Goal: Information Seeking & Learning: Learn about a topic

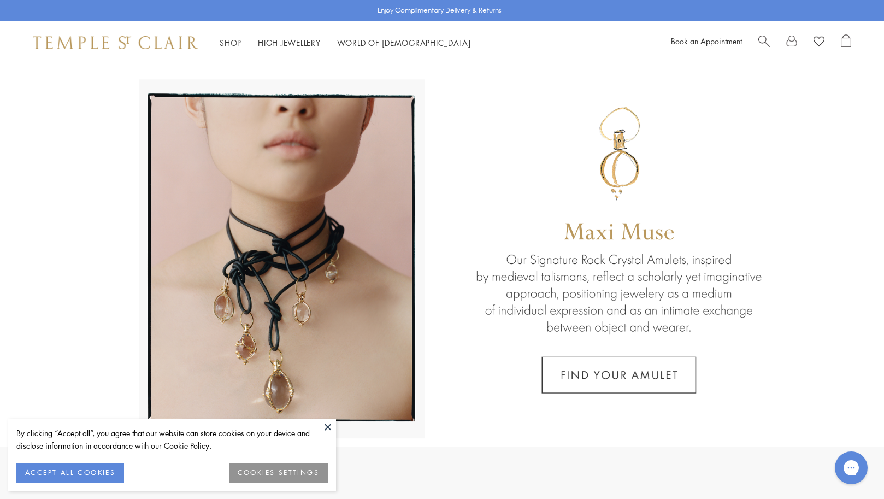
click at [328, 425] on button at bounding box center [327, 426] width 16 height 16
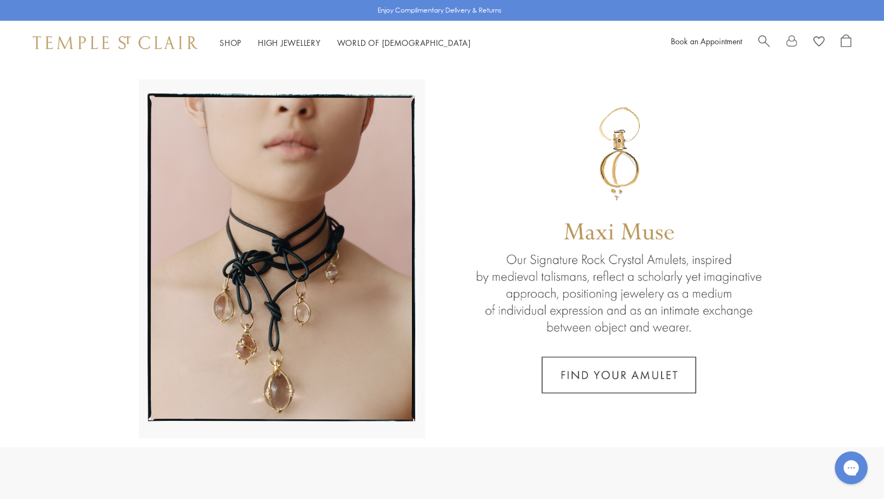
click at [327, 426] on link at bounding box center [442, 255] width 884 height 382
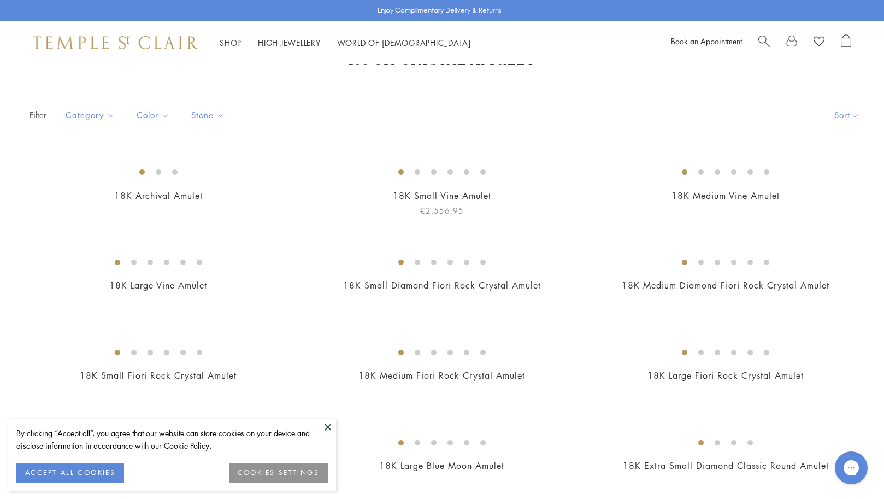
scroll to position [45, 0]
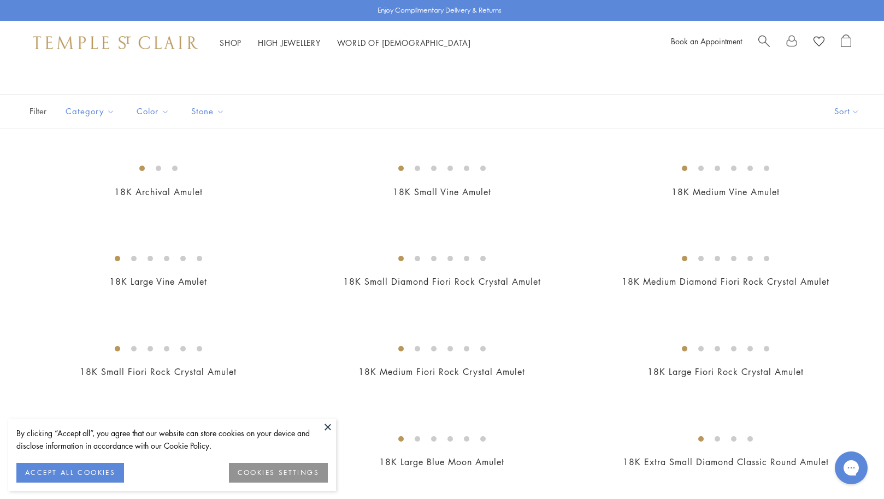
click at [328, 426] on button at bounding box center [327, 426] width 16 height 16
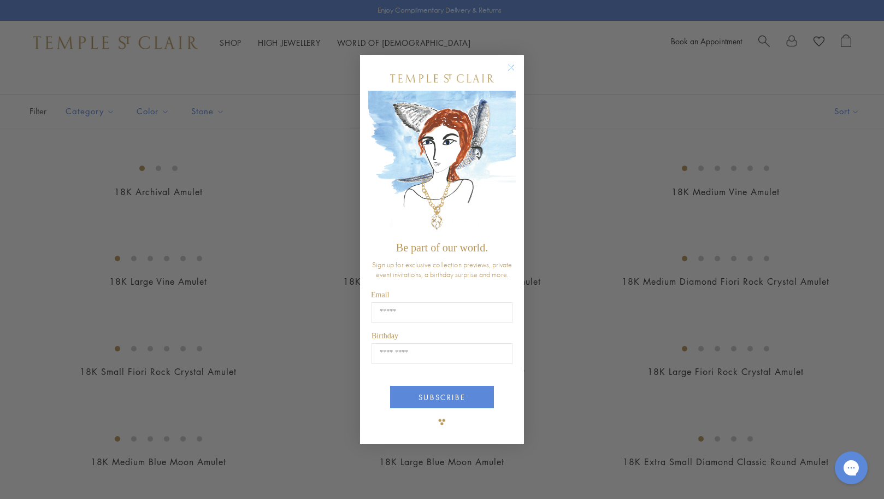
click at [512, 67] on circle "Close dialog" at bounding box center [511, 67] width 13 height 13
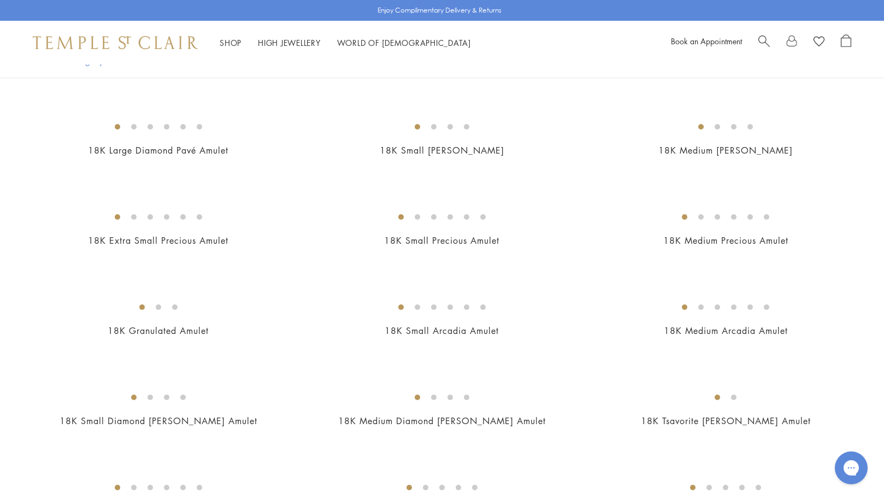
scroll to position [1169, 0]
click at [0, 0] on img at bounding box center [0, 0] width 0 height 0
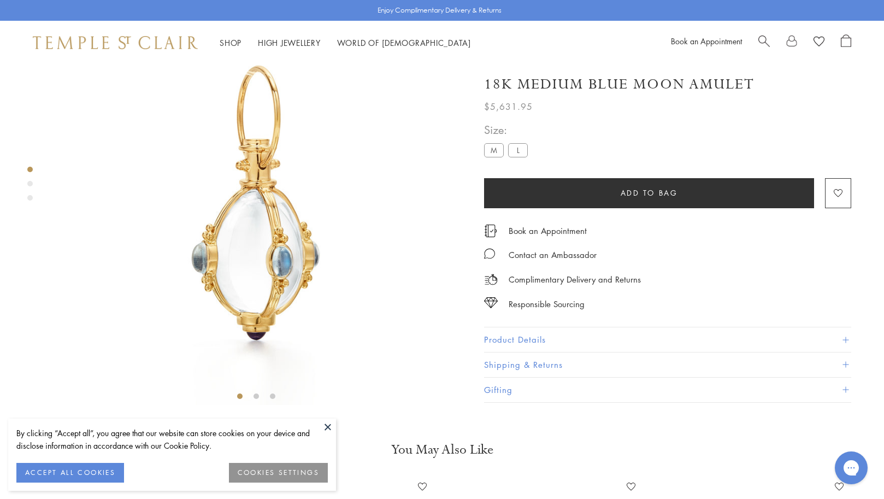
scroll to position [64, 0]
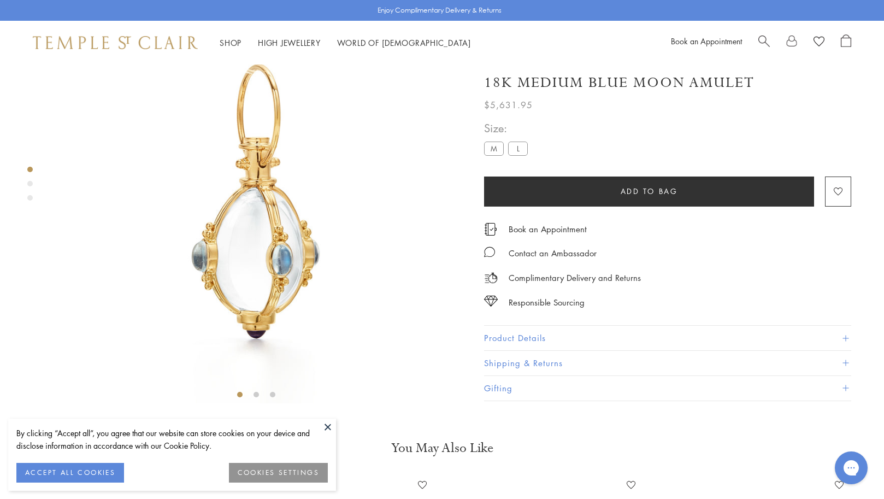
click at [328, 425] on button at bounding box center [327, 426] width 16 height 16
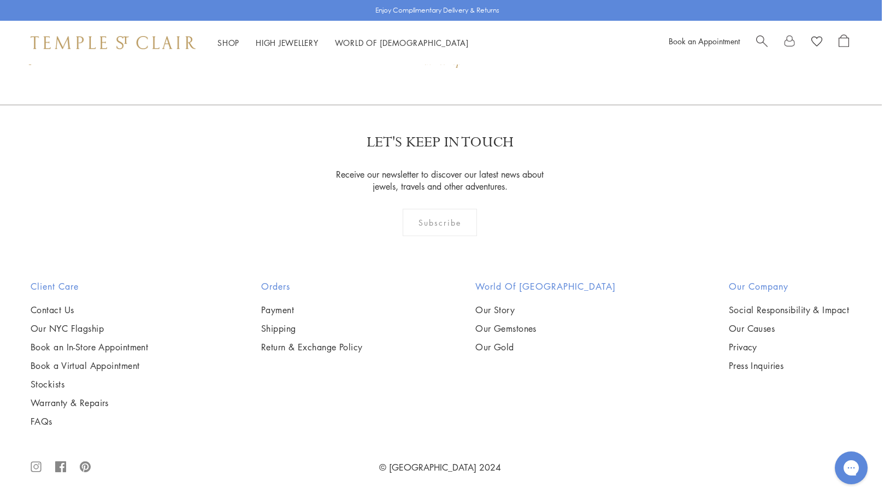
scroll to position [1189, 2]
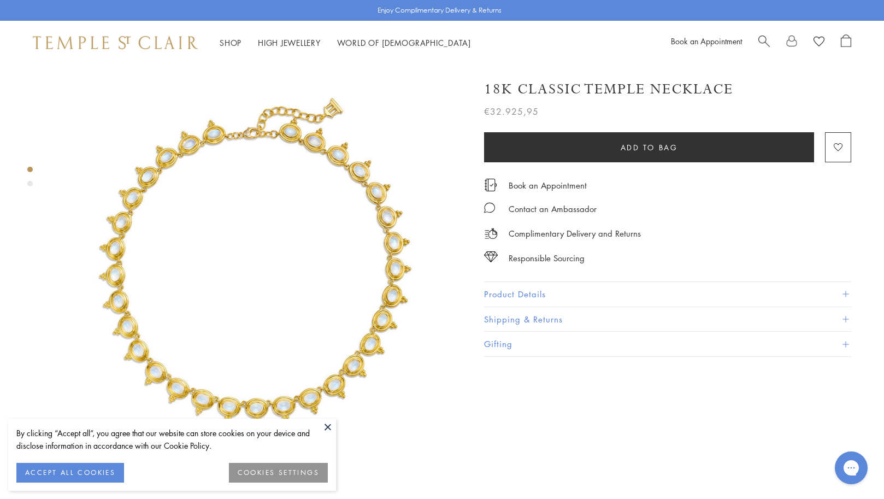
click at [327, 423] on button at bounding box center [327, 426] width 16 height 16
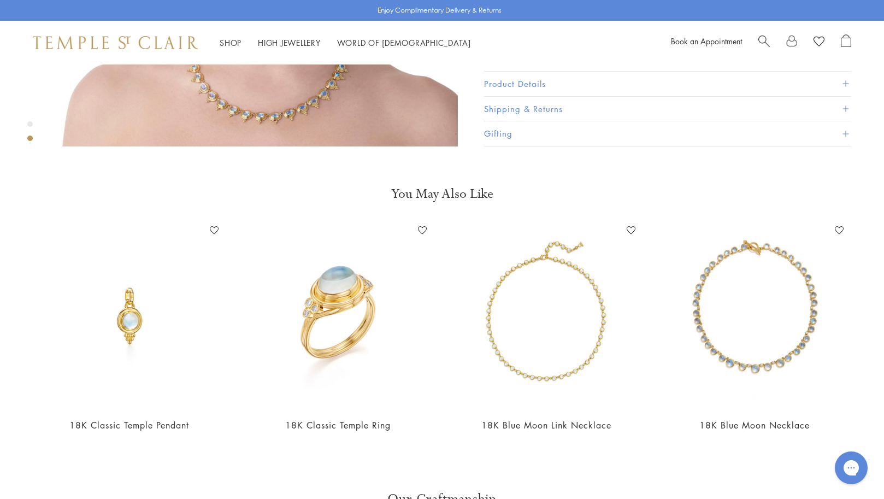
scroll to position [819, 0]
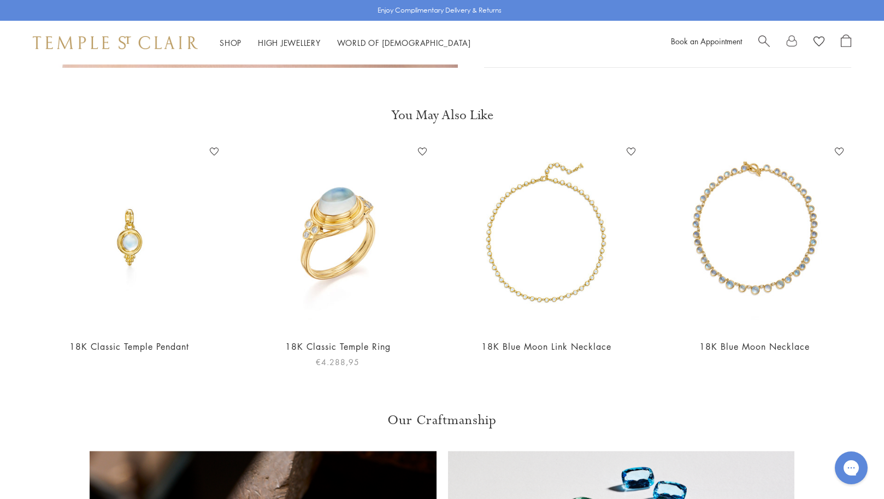
click at [329, 212] on img at bounding box center [338, 236] width 187 height 187
click at [699, 230] on img at bounding box center [754, 236] width 187 height 187
click at [317, 237] on img at bounding box center [338, 236] width 187 height 187
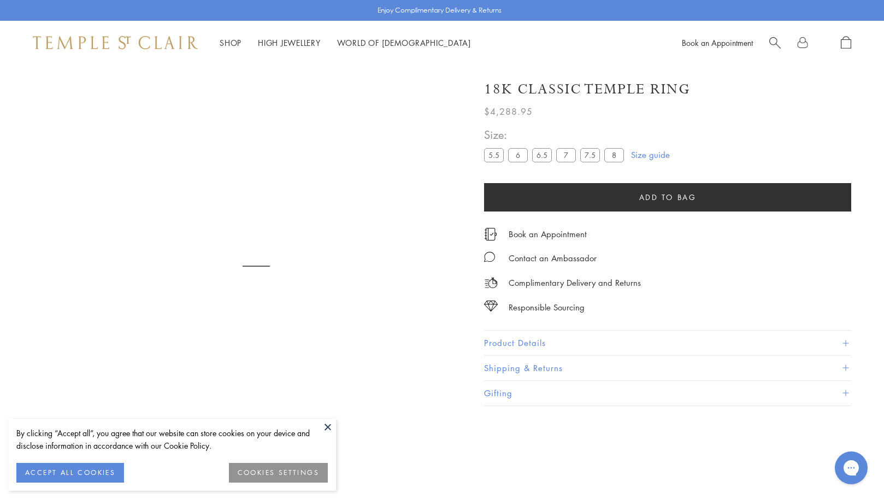
scroll to position [64, 0]
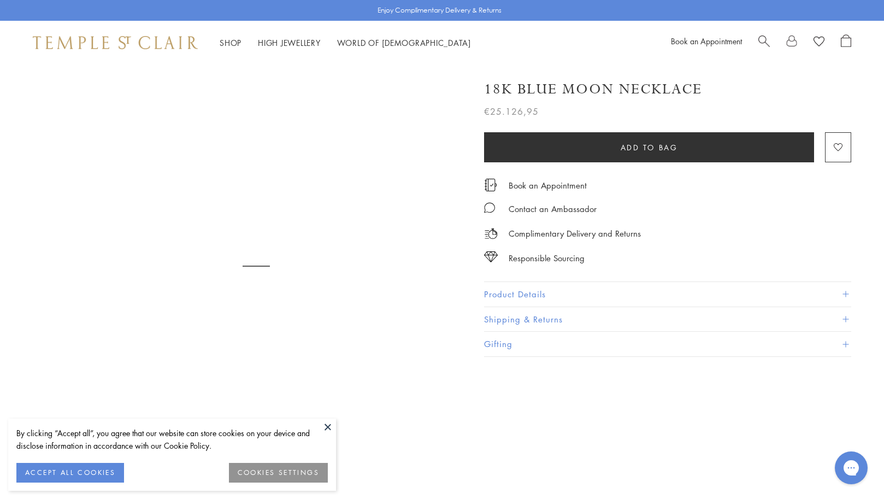
click at [513, 316] on button "Shipping & Returns" at bounding box center [667, 319] width 367 height 25
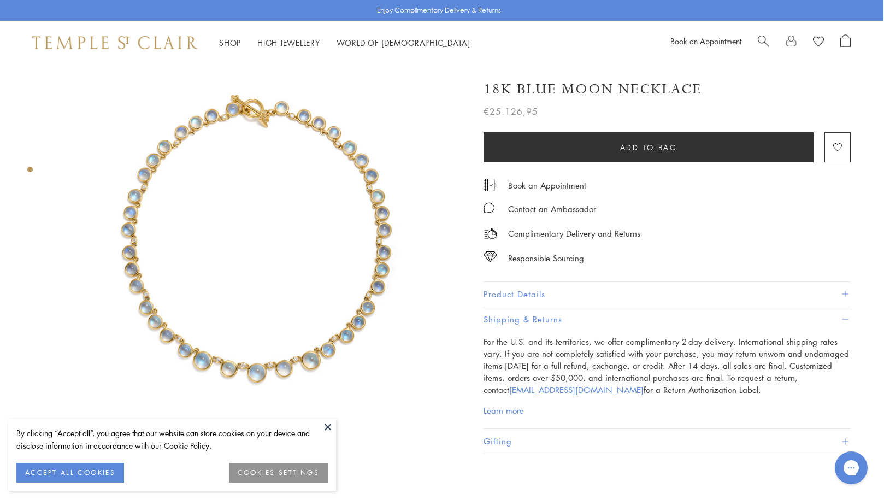
scroll to position [8, 1]
click at [329, 425] on button at bounding box center [327, 426] width 16 height 16
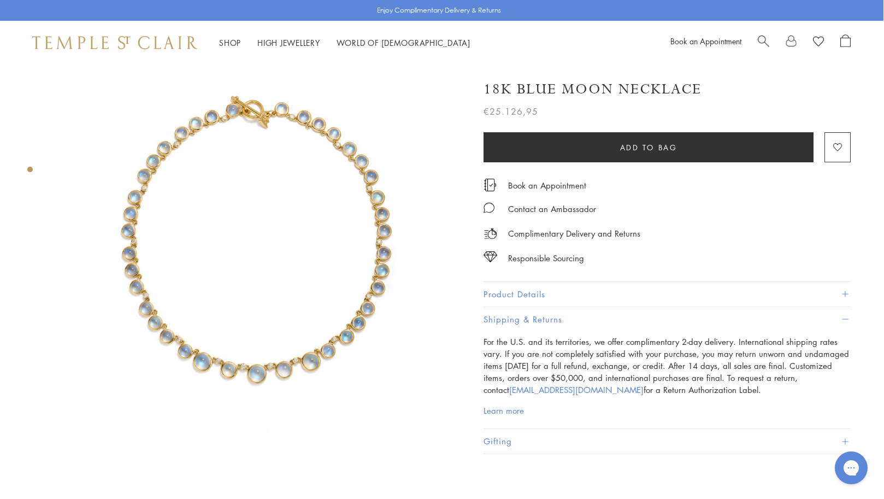
click at [287, 352] on img at bounding box center [255, 257] width 403 height 403
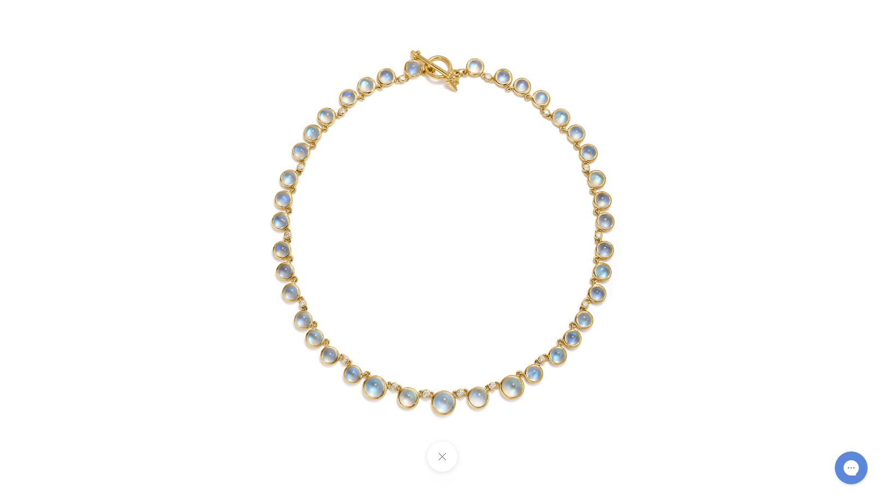
click at [443, 460] on button at bounding box center [441, 456] width 30 height 30
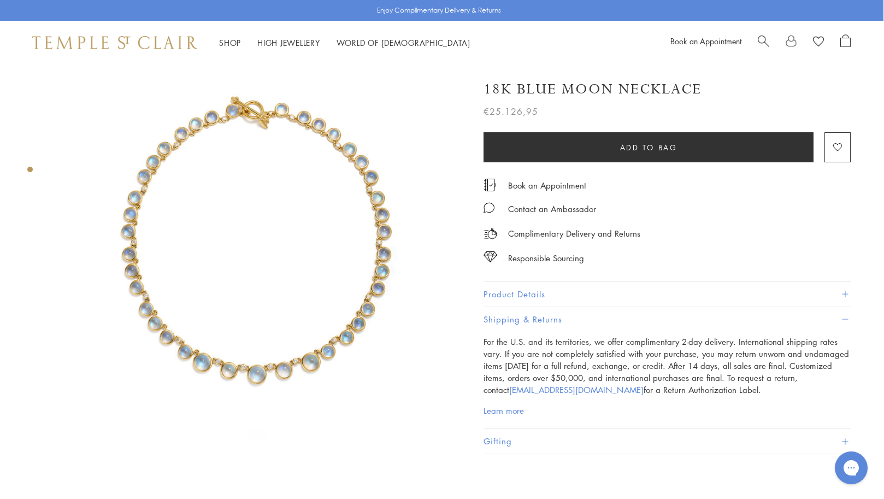
scroll to position [0, 1]
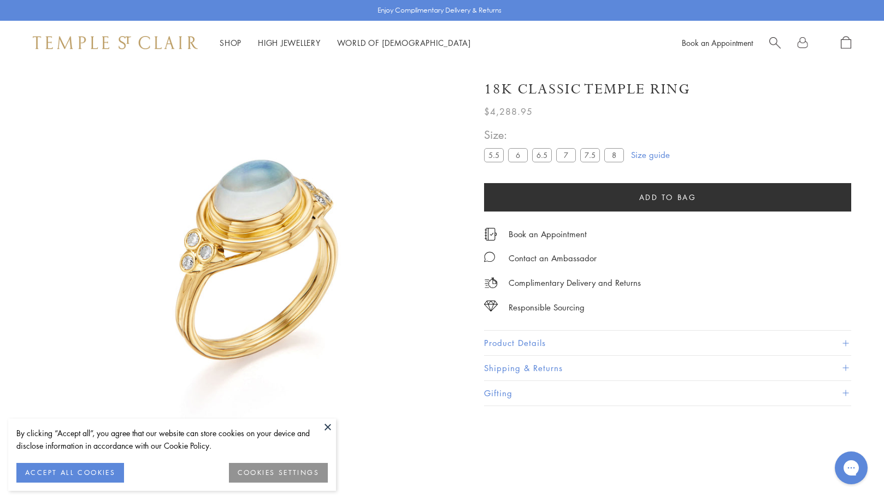
scroll to position [64, 0]
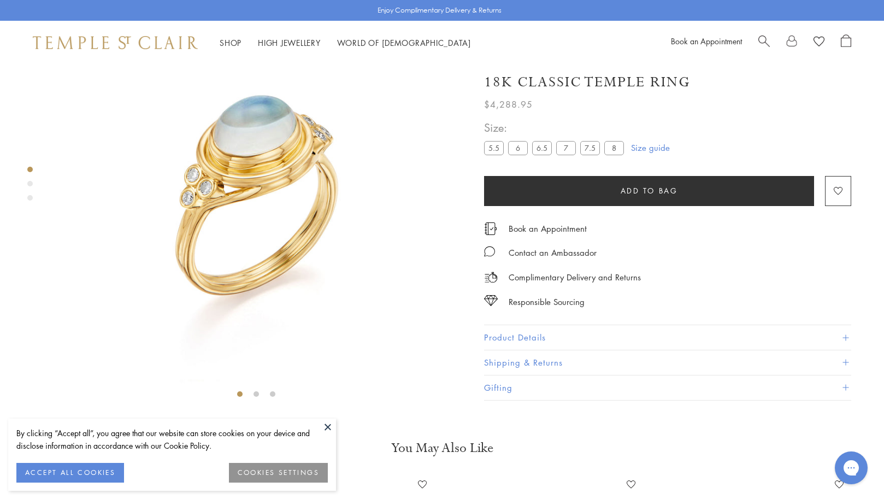
click at [80, 469] on button "ACCEPT ALL COOKIES" at bounding box center [70, 473] width 108 height 20
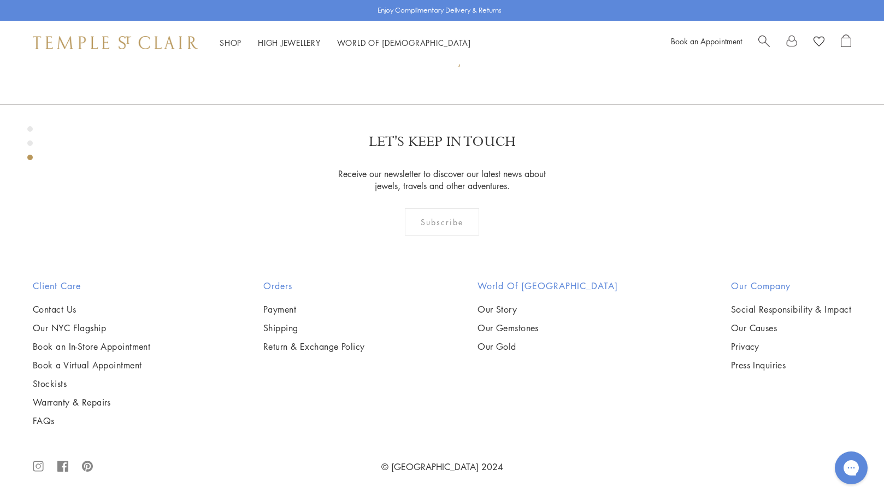
scroll to position [1095, 0]
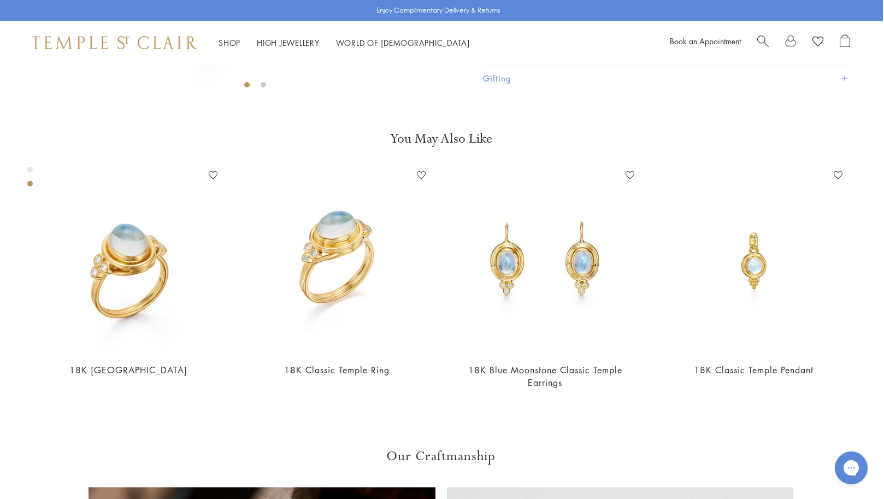
scroll to position [366, 1]
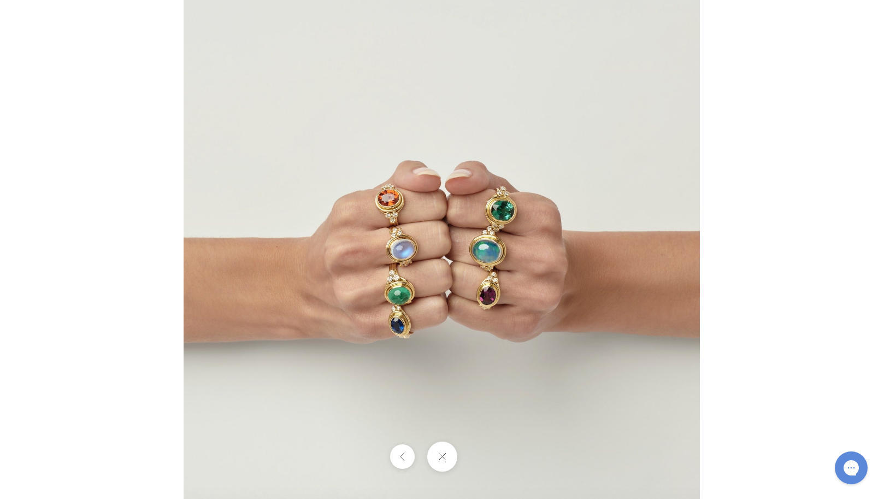
click at [330, 298] on img at bounding box center [441, 249] width 516 height 518
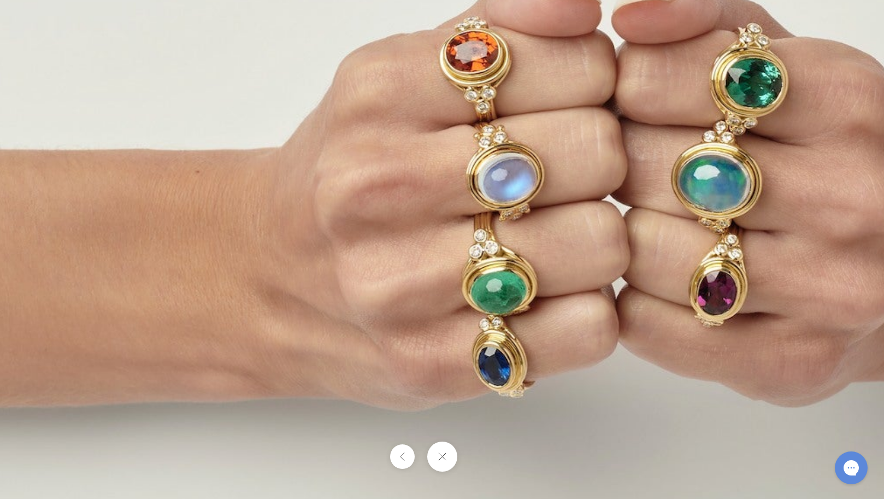
click at [442, 460] on button at bounding box center [441, 456] width 30 height 30
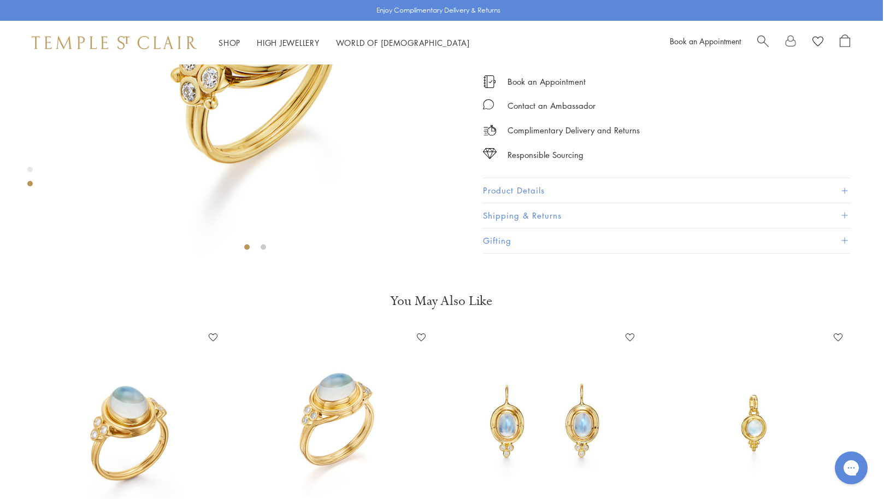
scroll to position [0, 1]
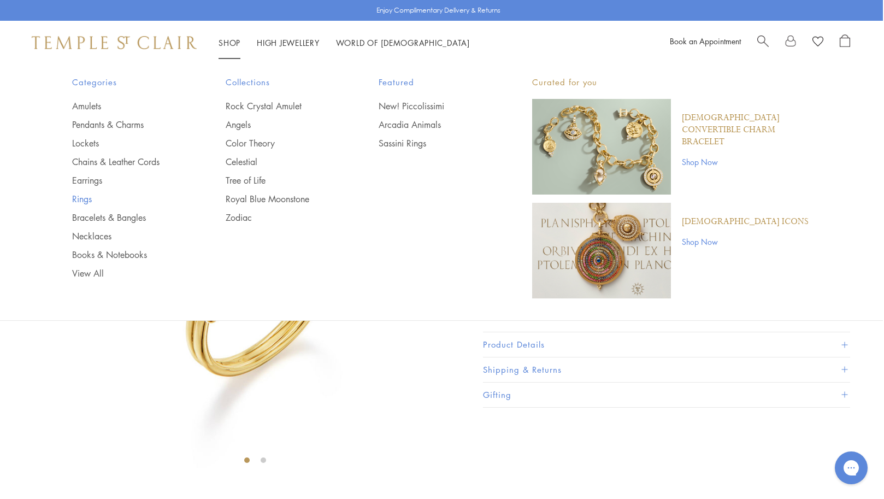
click at [83, 197] on link "Rings" at bounding box center [127, 199] width 110 height 12
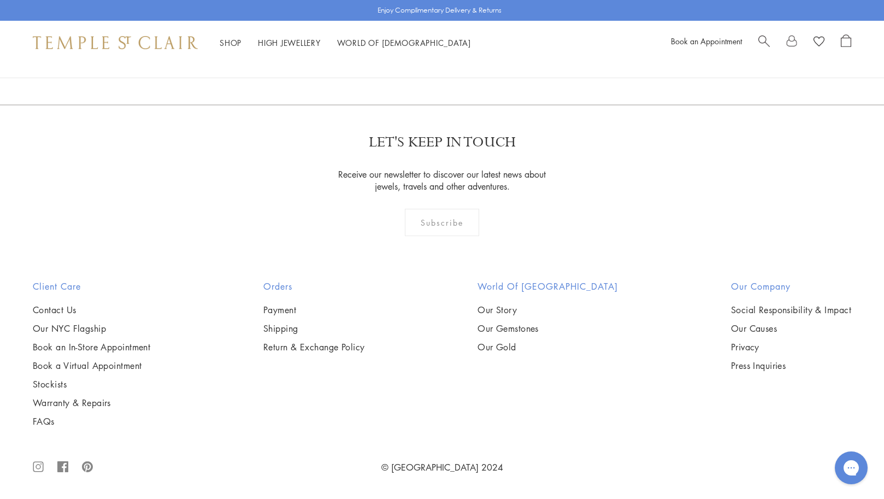
scroll to position [4195, 0]
click at [0, 0] on img at bounding box center [0, 0] width 0 height 0
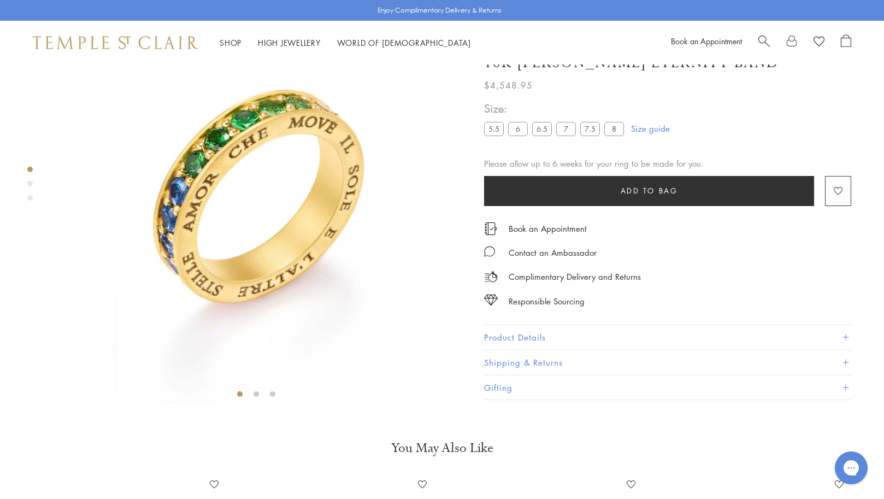
click at [29, 183] on div "Product gallery navigation" at bounding box center [29, 183] width 5 height 5
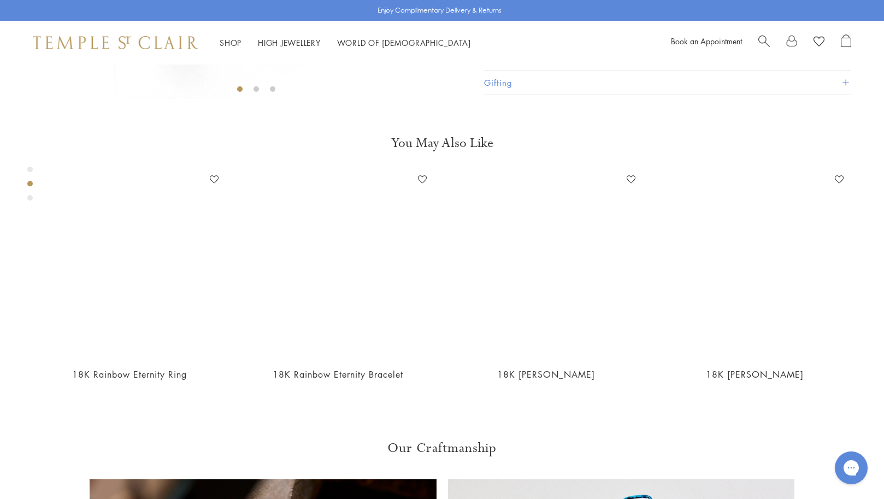
scroll to position [424, 0]
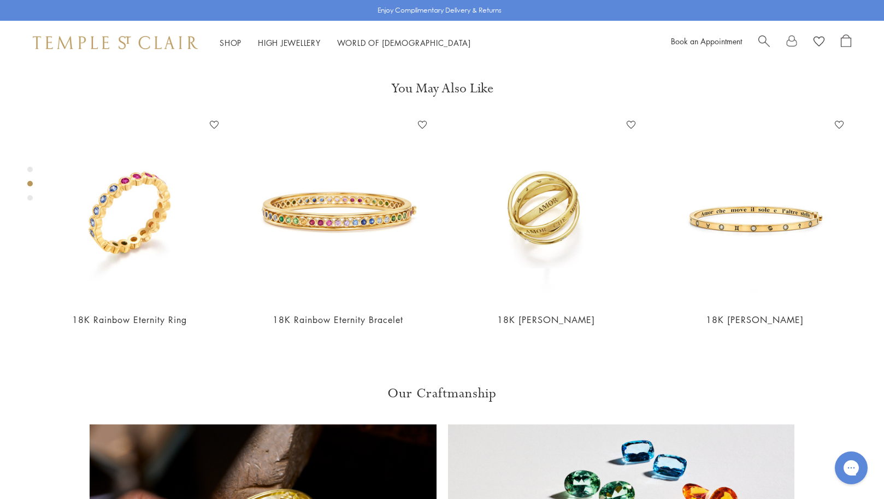
click at [30, 195] on div "Product gallery navigation" at bounding box center [29, 197] width 5 height 5
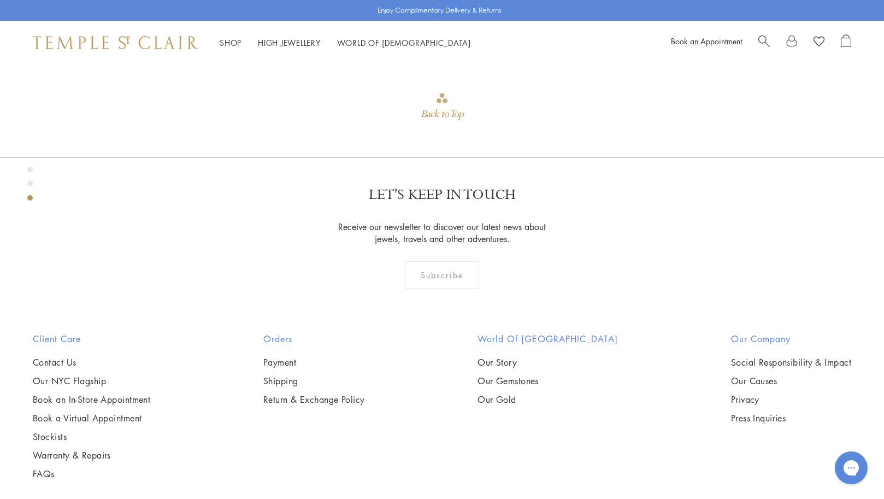
scroll to position [1116, 0]
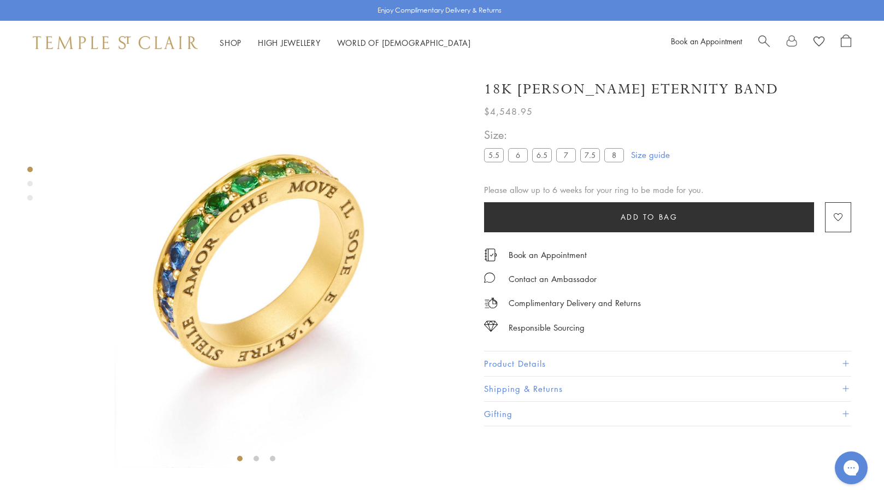
scroll to position [0, 0]
click at [276, 44] on link "High Jewellery High Jewellery" at bounding box center [289, 42] width 63 height 11
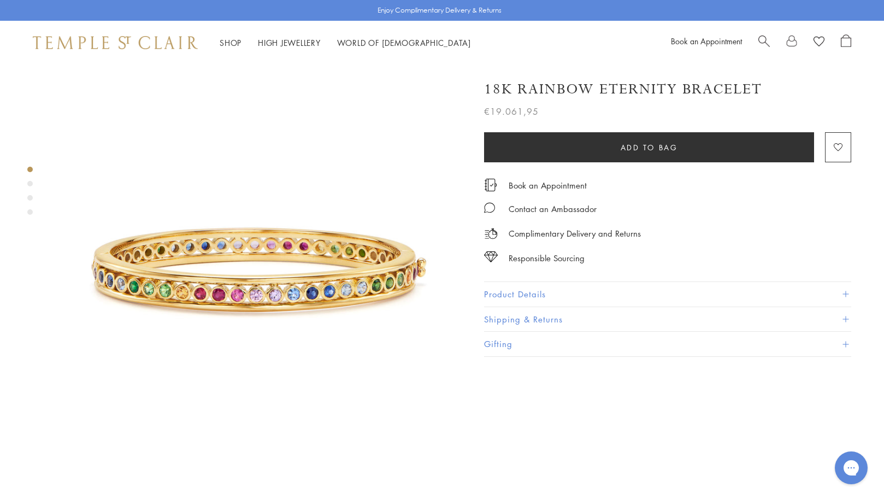
click at [29, 182] on div "Product gallery navigation" at bounding box center [29, 183] width 5 height 5
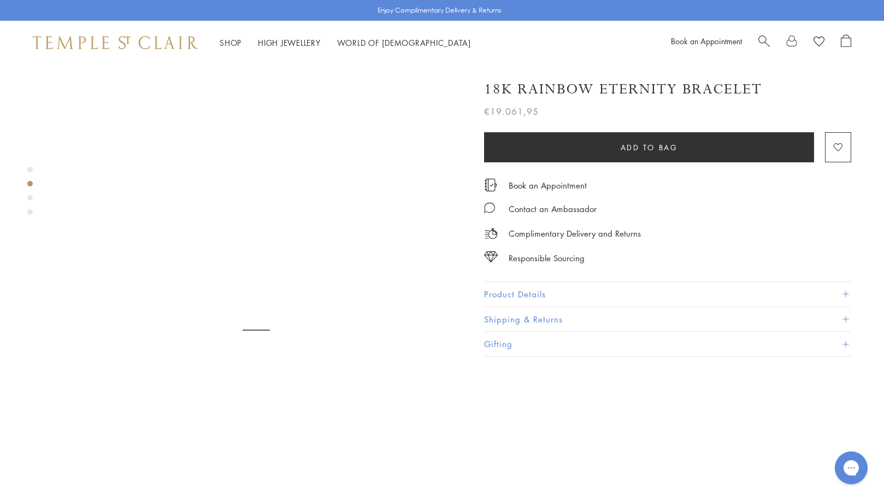
scroll to position [424, 0]
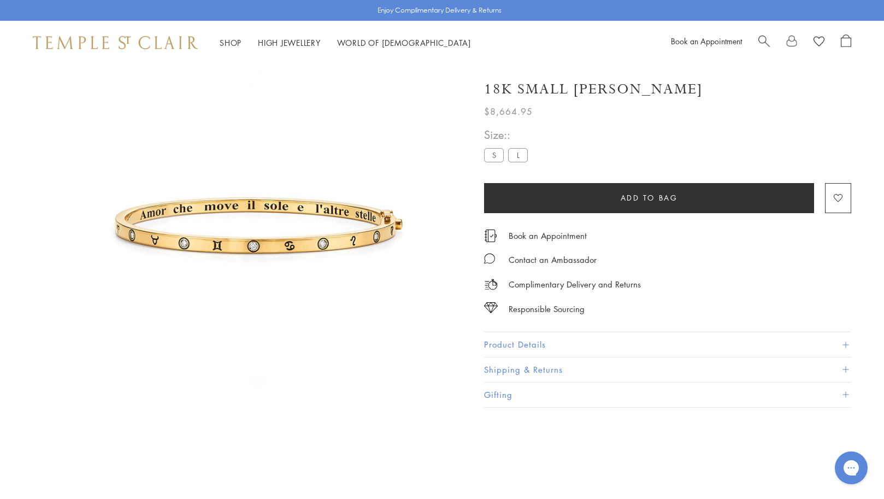
scroll to position [64, 0]
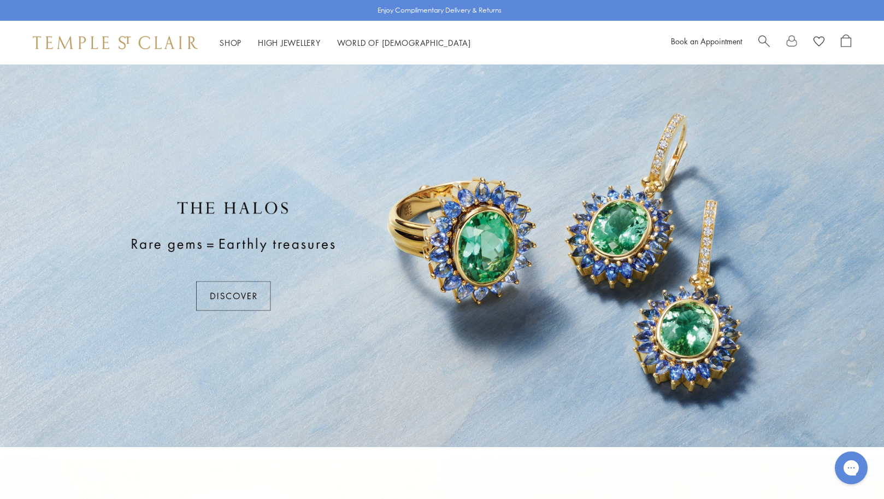
click at [246, 303] on div at bounding box center [442, 255] width 884 height 382
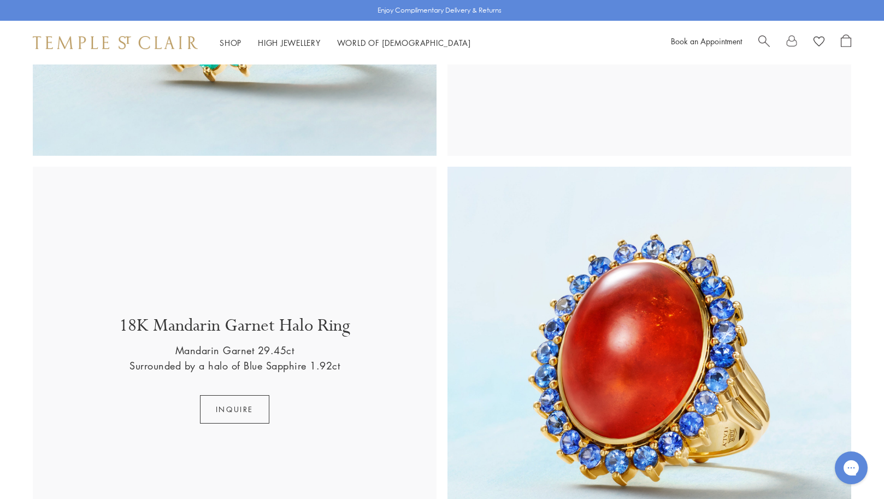
scroll to position [1538, 0]
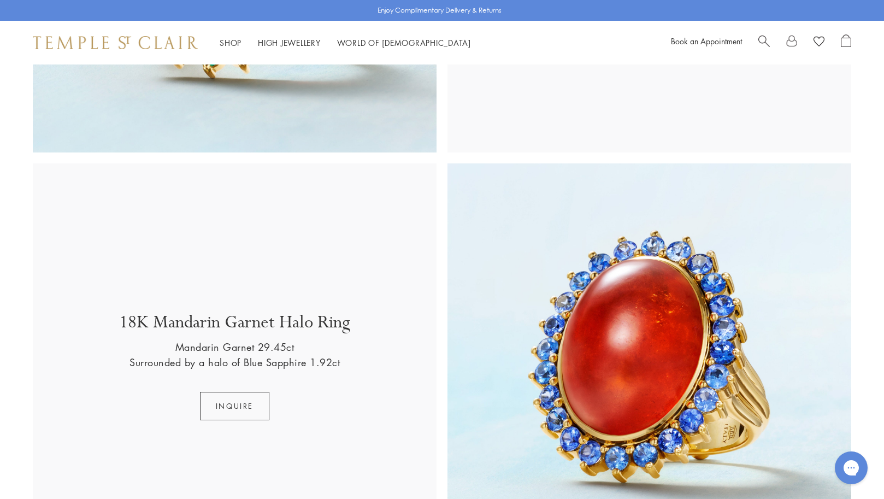
click at [591, 392] on img at bounding box center [649, 365] width 404 height 404
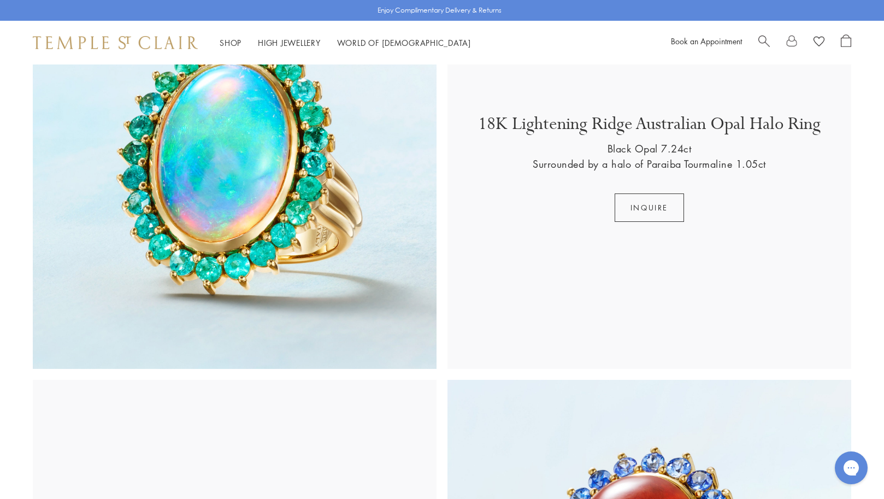
scroll to position [1212, 0]
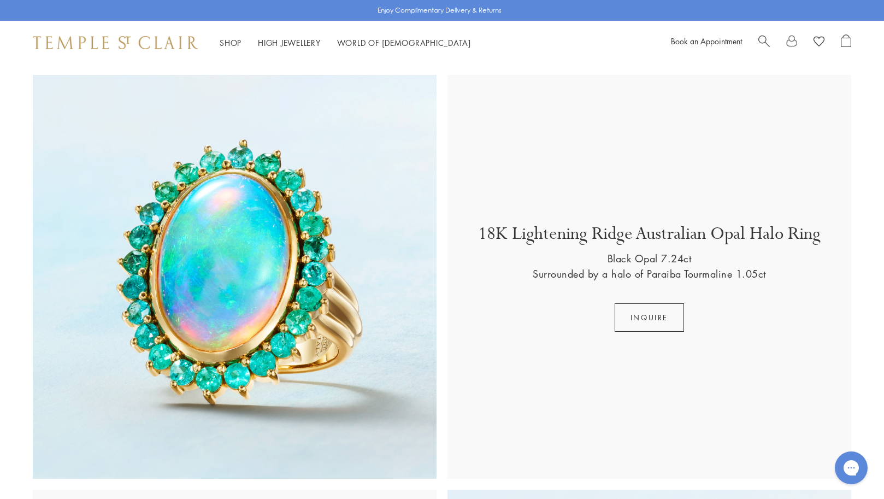
click at [191, 256] on img at bounding box center [235, 277] width 404 height 404
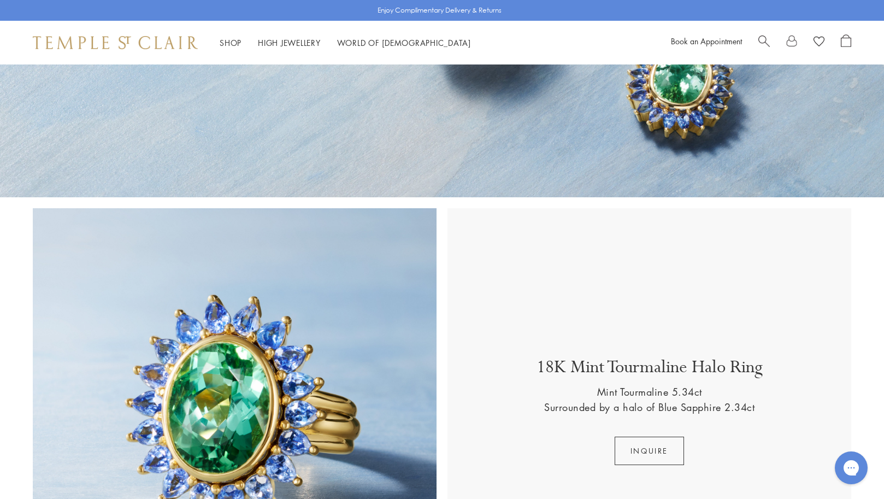
scroll to position [224, 0]
